Goal: Information Seeking & Learning: Learn about a topic

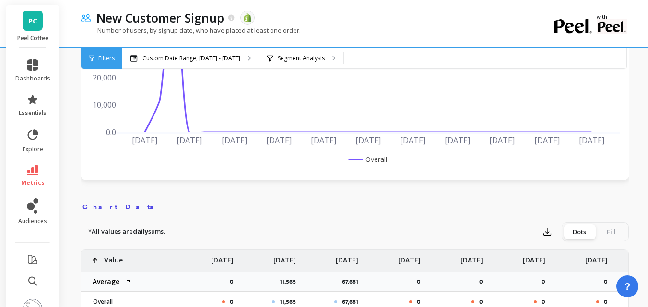
scroll to position [288, 0]
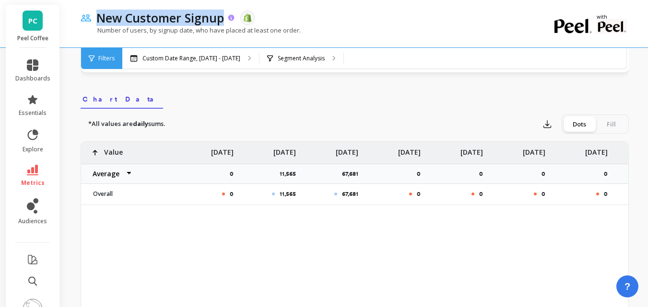
drag, startPoint x: 95, startPoint y: 16, endPoint x: 223, endPoint y: 16, distance: 128.1
click at [223, 16] on div "New Customer Signup" at bounding box center [163, 18] width 143 height 16
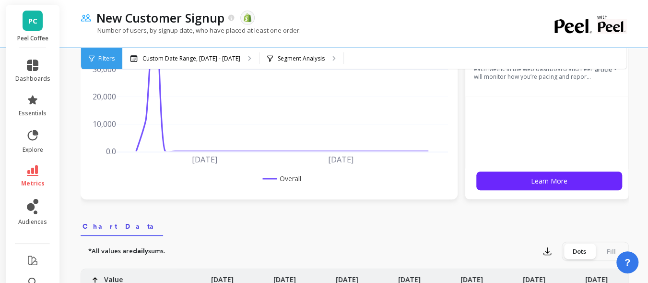
scroll to position [240, 0]
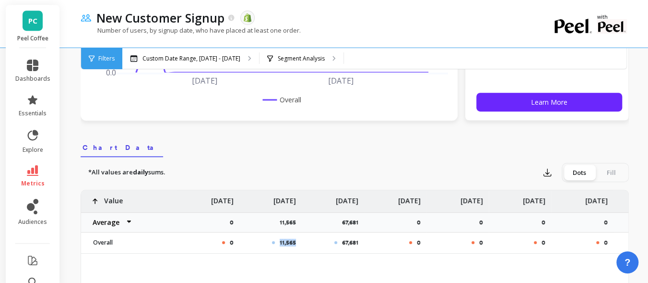
drag, startPoint x: 280, startPoint y: 241, endPoint x: 296, endPoint y: 241, distance: 16.8
click at [296, 241] on div "11,565" at bounding box center [270, 242] width 62 height 20
drag, startPoint x: 341, startPoint y: 241, endPoint x: 363, endPoint y: 241, distance: 21.6
click at [363, 241] on div "67,681" at bounding box center [333, 242] width 62 height 20
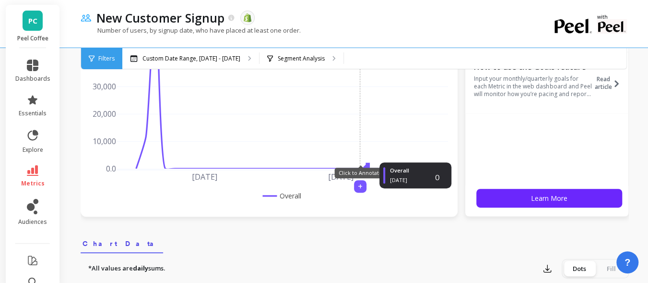
scroll to position [0, 0]
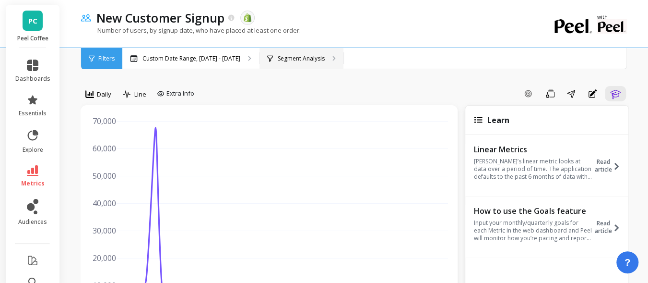
click at [301, 58] on p "Segment Analysis" at bounding box center [301, 59] width 47 height 8
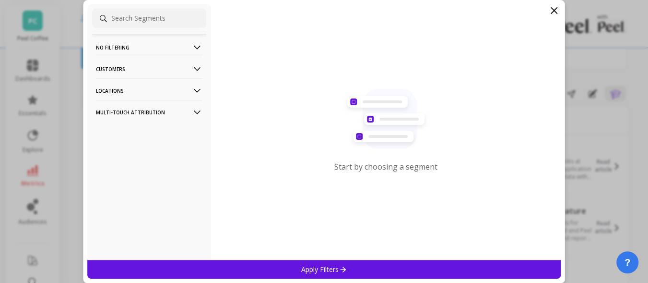
click at [192, 47] on filtering-icon at bounding box center [197, 47] width 11 height 11
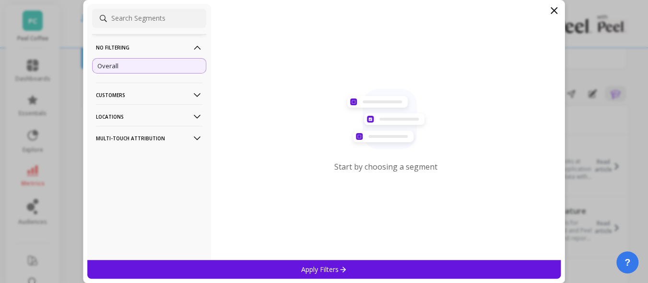
click at [188, 89] on p "Customers" at bounding box center [149, 94] width 106 height 24
click at [192, 141] on icon at bounding box center [197, 142] width 11 height 11
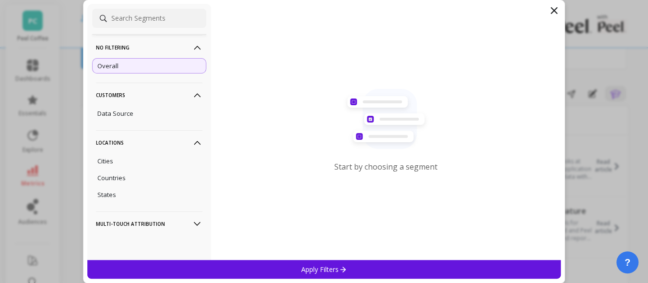
click at [192, 229] on Attribution-icon at bounding box center [197, 223] width 11 height 11
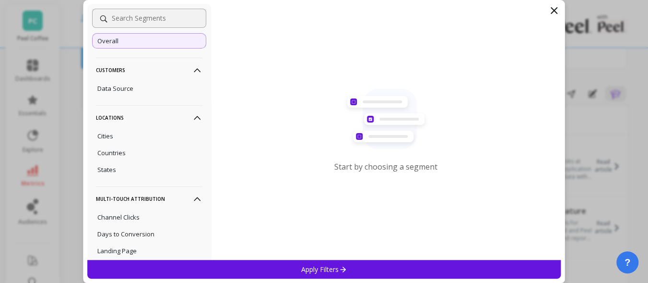
scroll to position [17, 0]
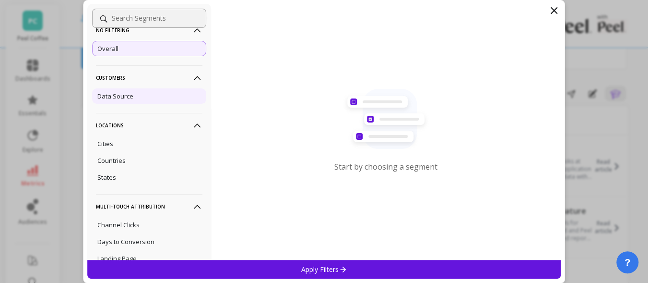
click at [139, 96] on div "Data Source" at bounding box center [149, 95] width 114 height 15
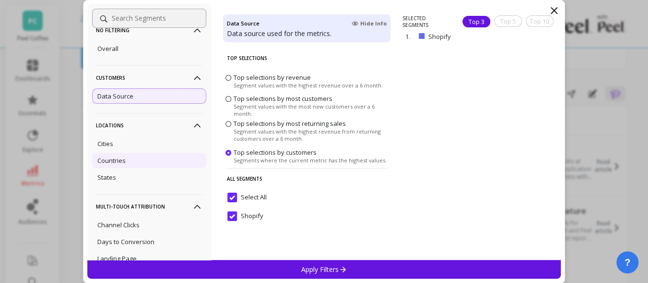
click at [126, 156] on div "Countries" at bounding box center [149, 160] width 114 height 15
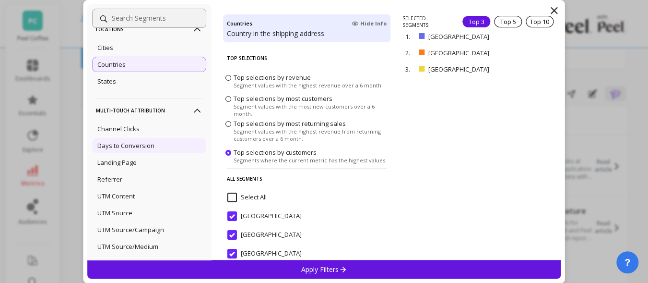
scroll to position [161, 0]
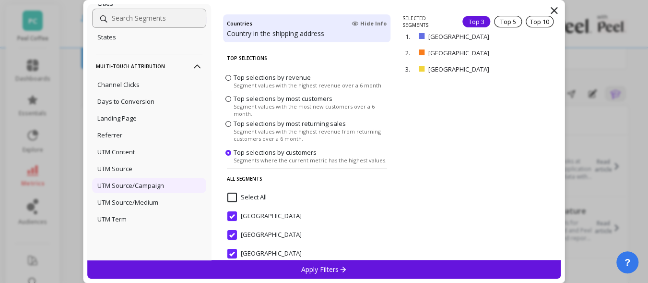
click at [141, 181] on p "UTM Source/Campaign" at bounding box center [130, 185] width 67 height 9
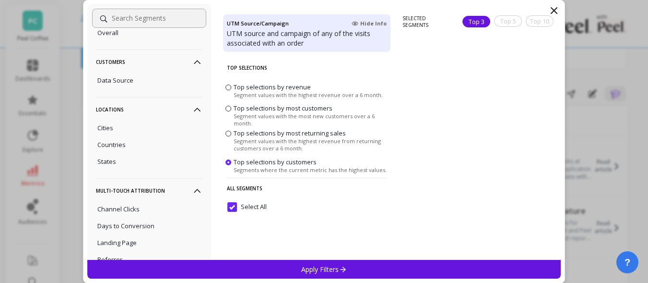
scroll to position [48, 0]
